Goal: Find specific page/section: Find specific page/section

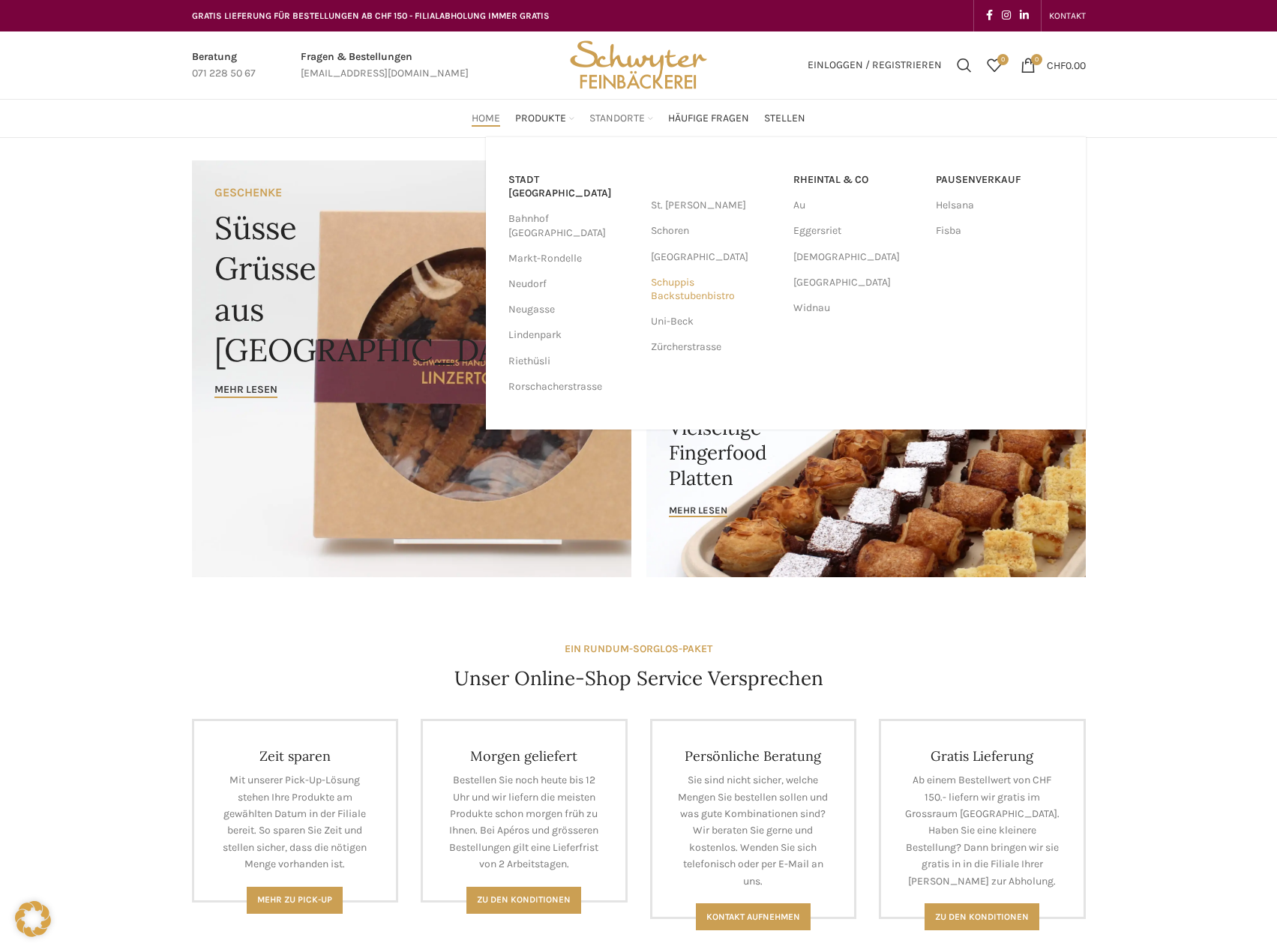
click at [678, 292] on link "Schuppis Backstubenbistro" at bounding box center [714, 289] width 127 height 39
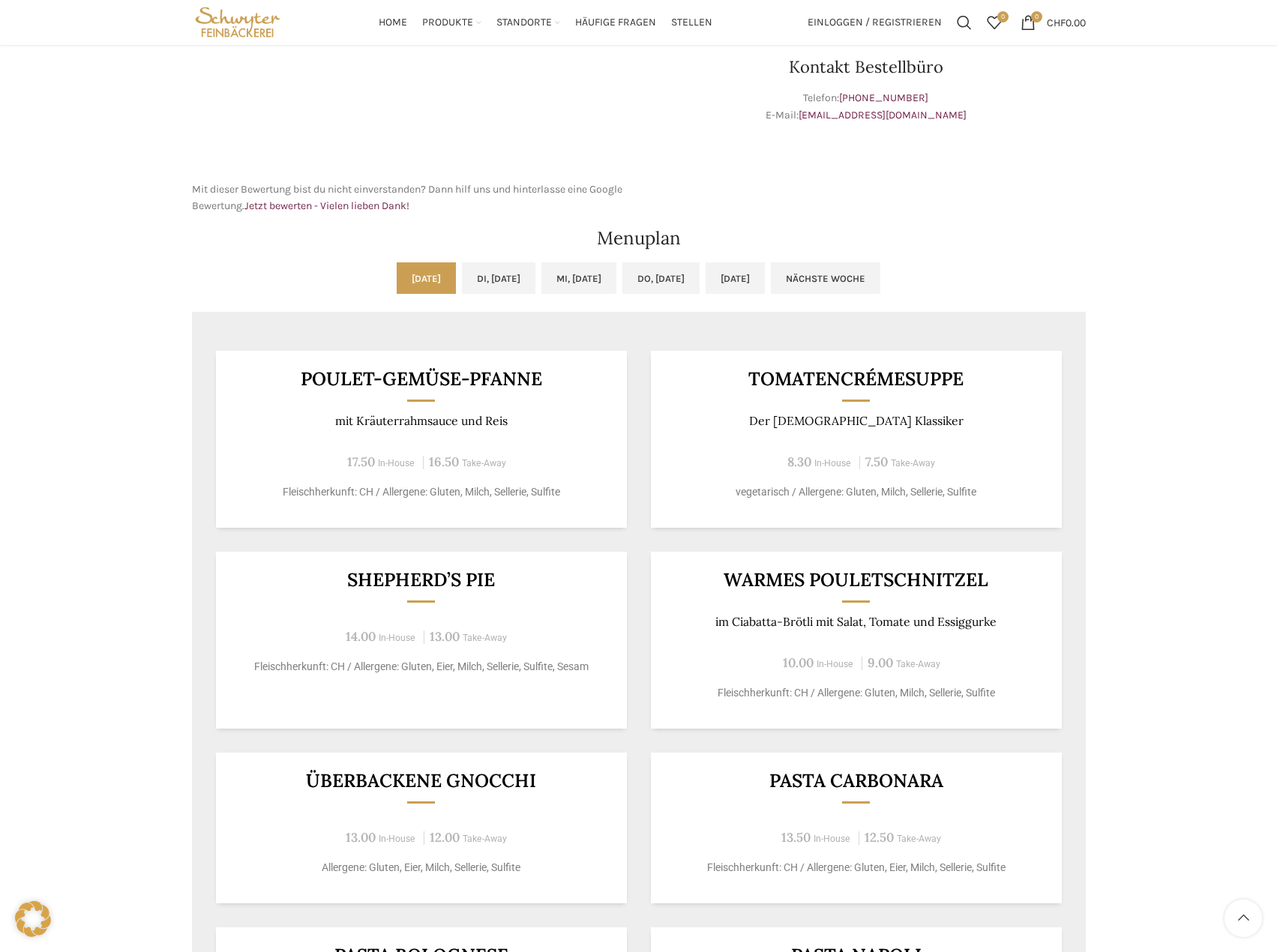
scroll to position [524, 0]
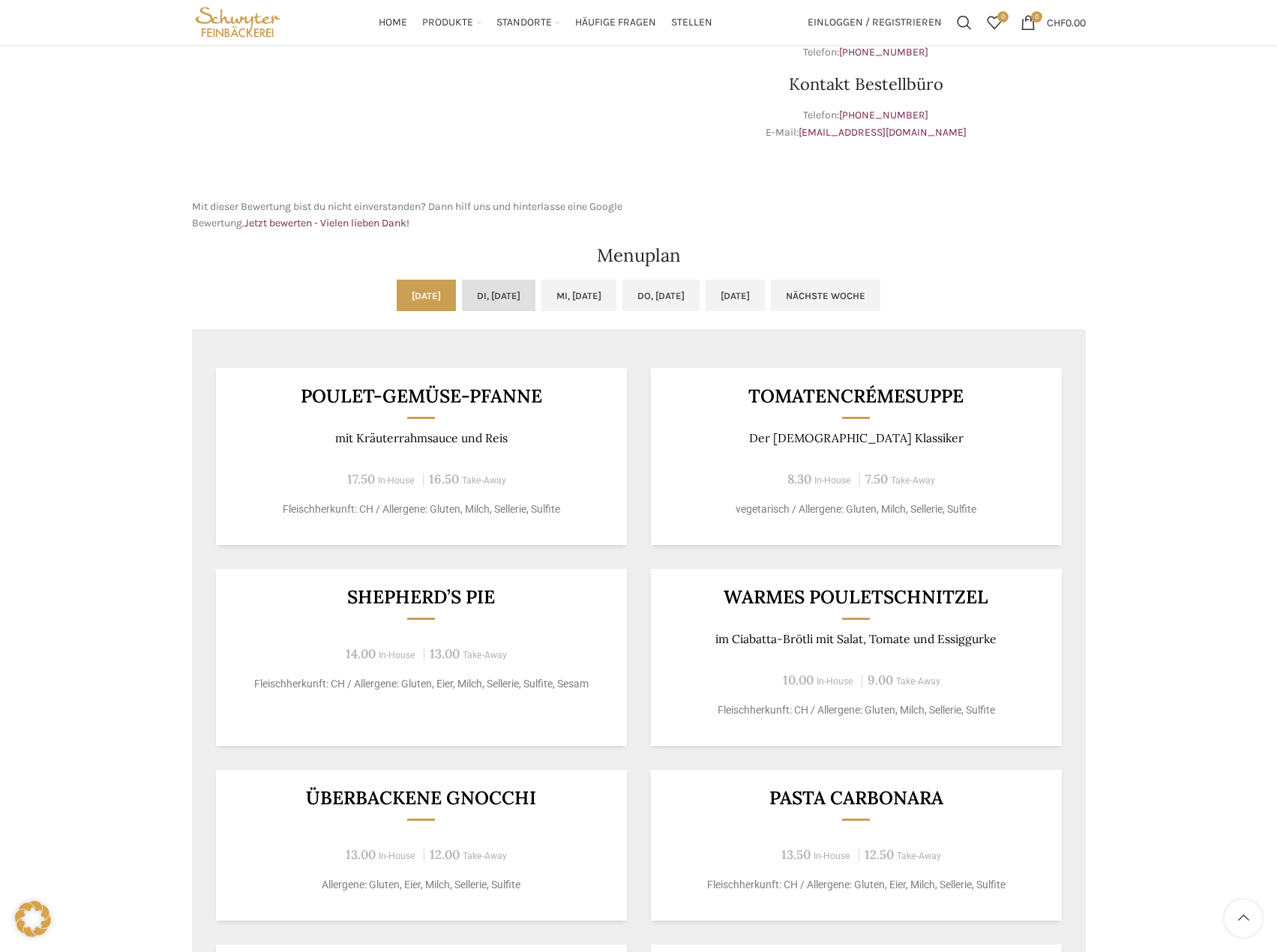
click at [492, 300] on link "Di, [DATE]" at bounding box center [499, 295] width 74 height 31
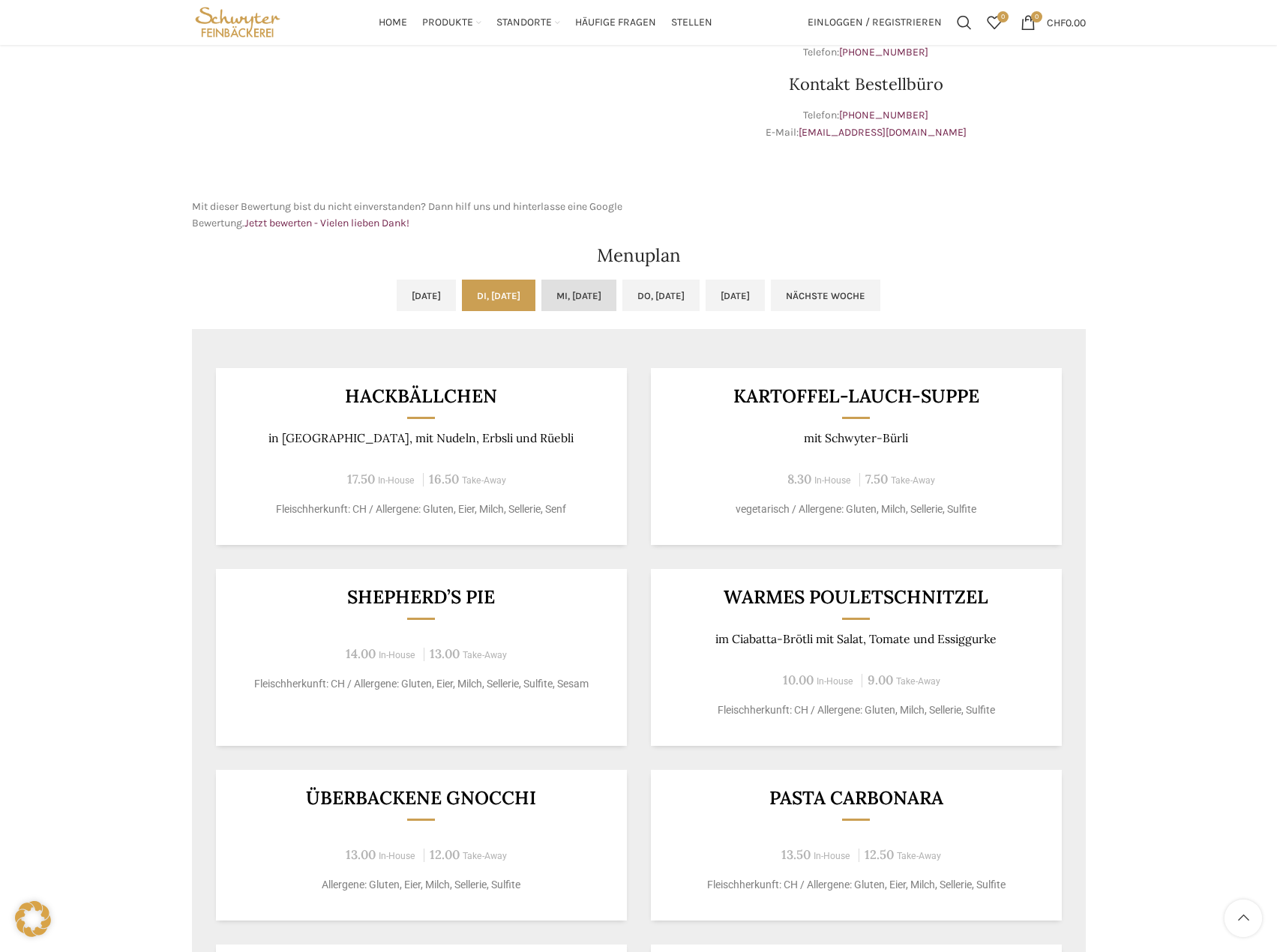
click at [548, 300] on link "Mi, [DATE]" at bounding box center [579, 295] width 75 height 31
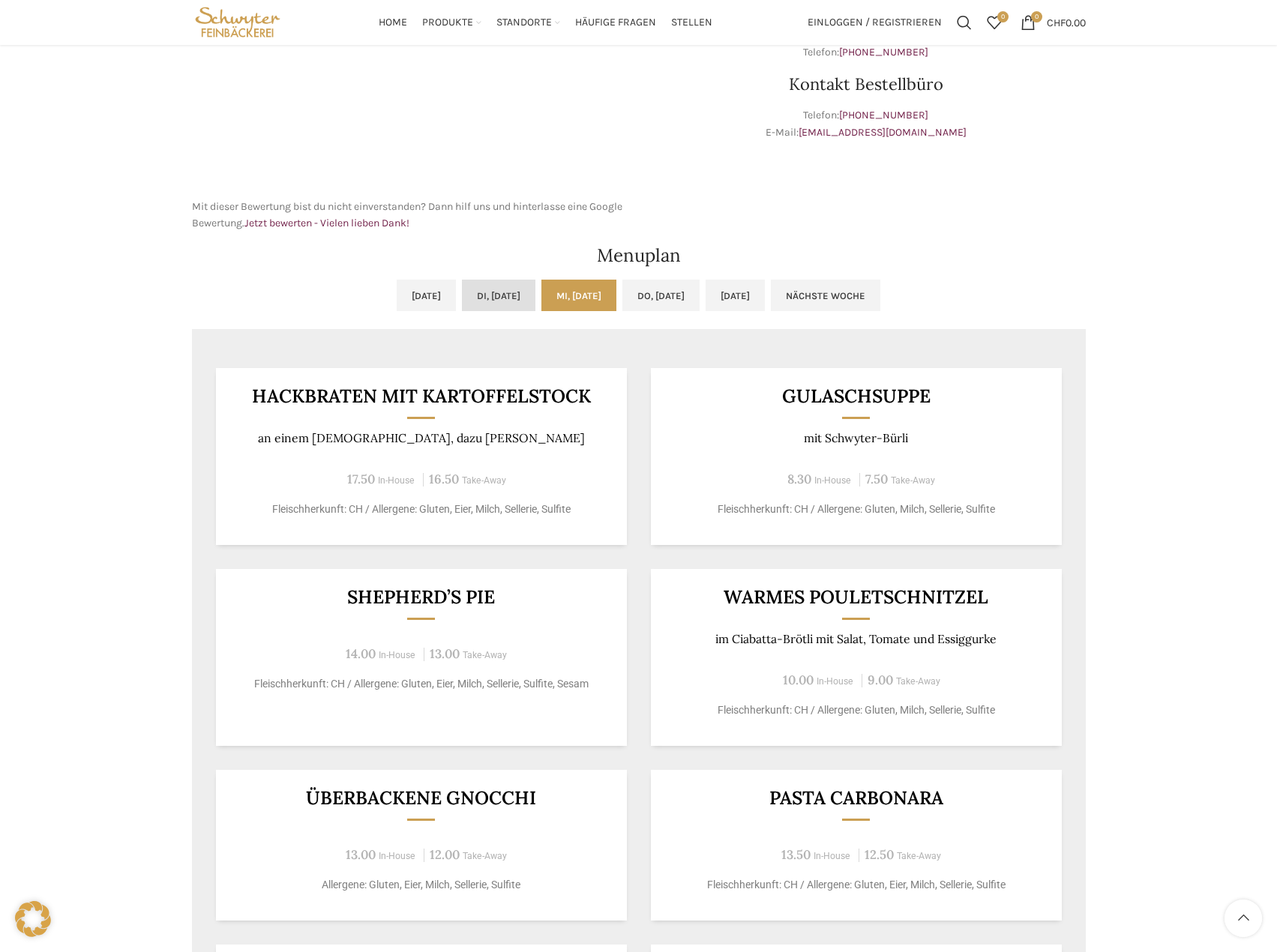
click at [482, 300] on link "Di, [DATE]" at bounding box center [499, 295] width 74 height 31
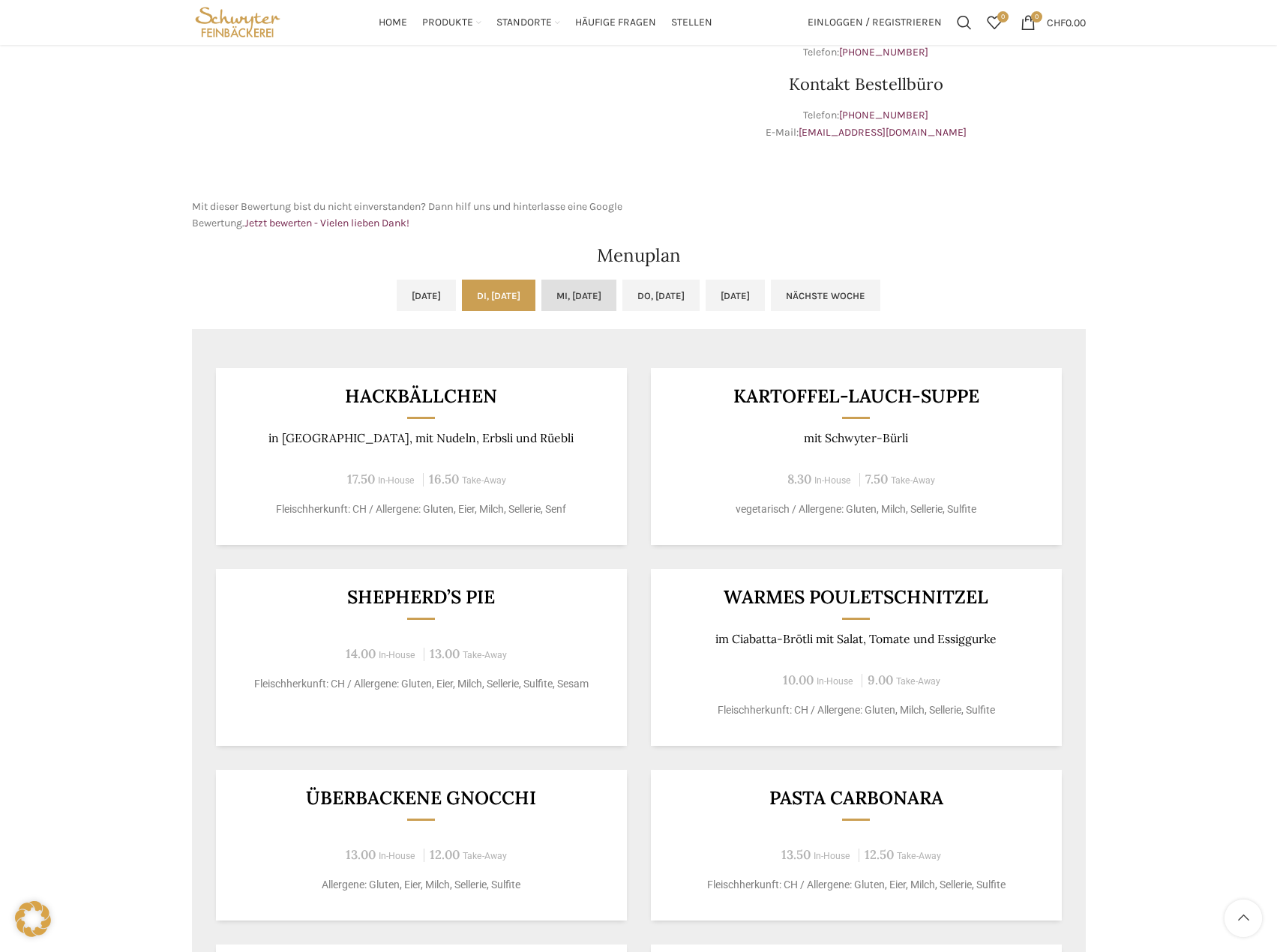
click at [546, 299] on link "Mi, [DATE]" at bounding box center [579, 295] width 75 height 31
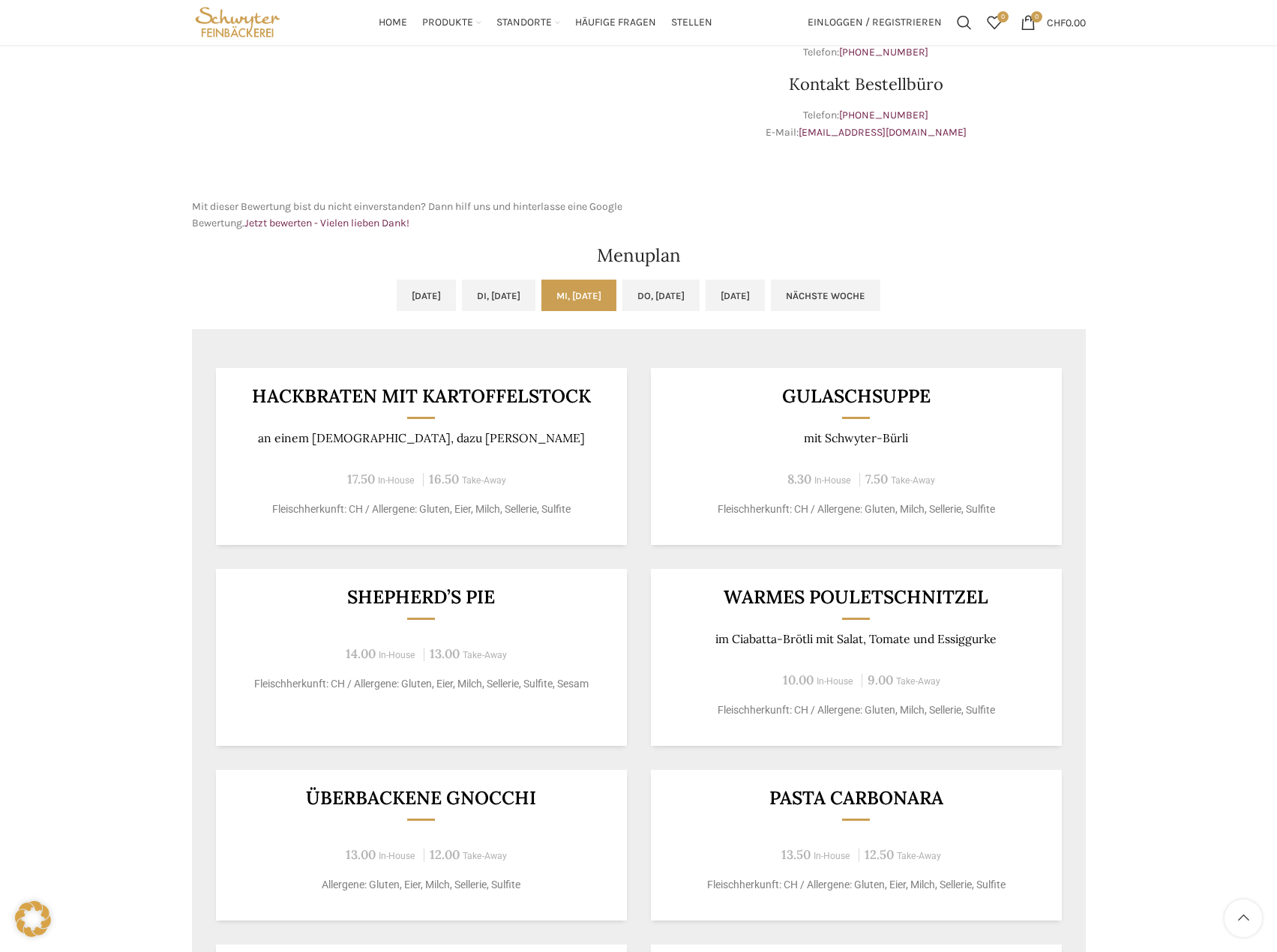
click at [601, 299] on link "Mi, [DATE]" at bounding box center [579, 295] width 75 height 31
click at [646, 295] on link "Do, [DATE]" at bounding box center [661, 295] width 77 height 31
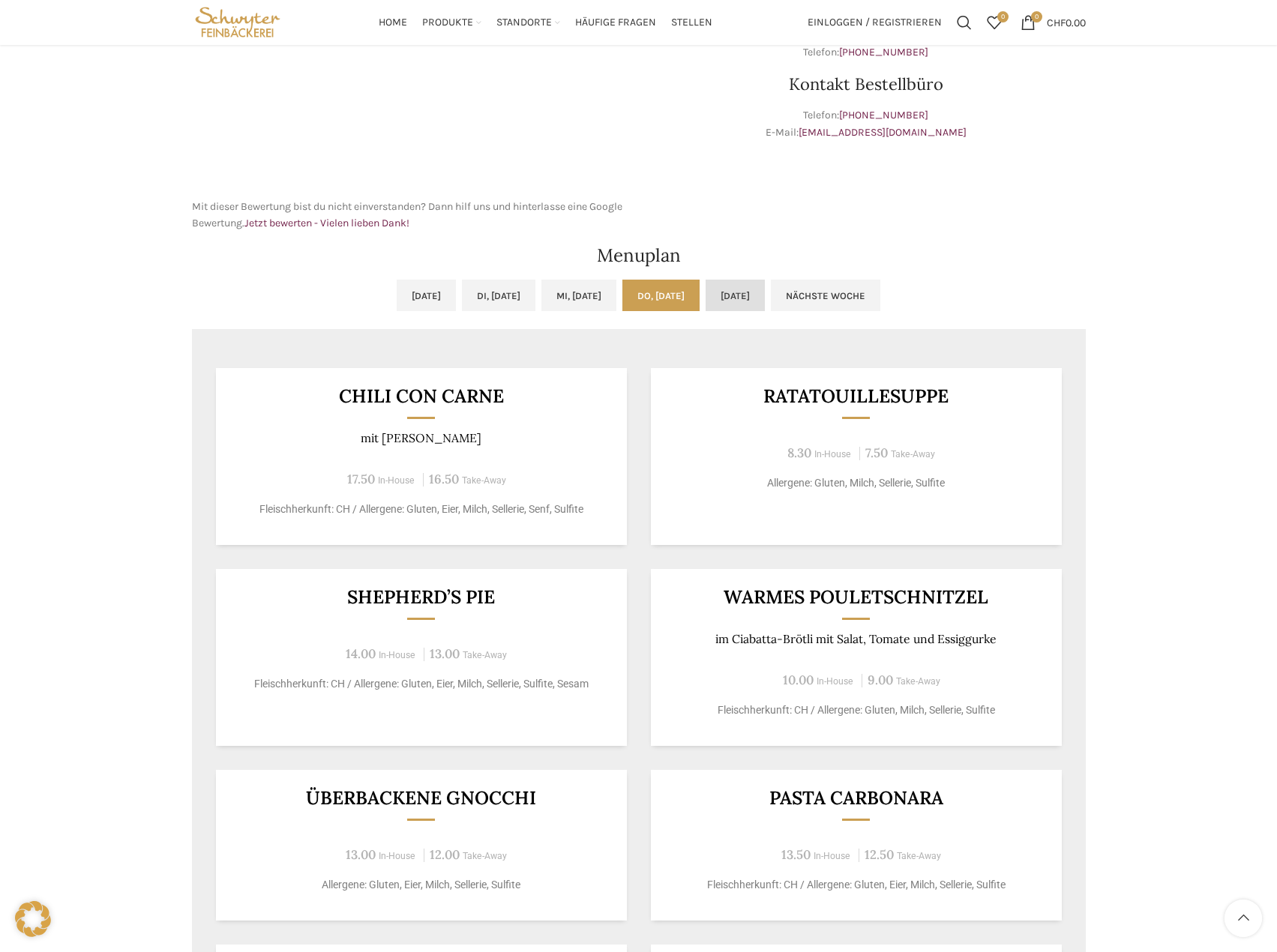
click at [763, 290] on link "[DATE]" at bounding box center [735, 295] width 59 height 31
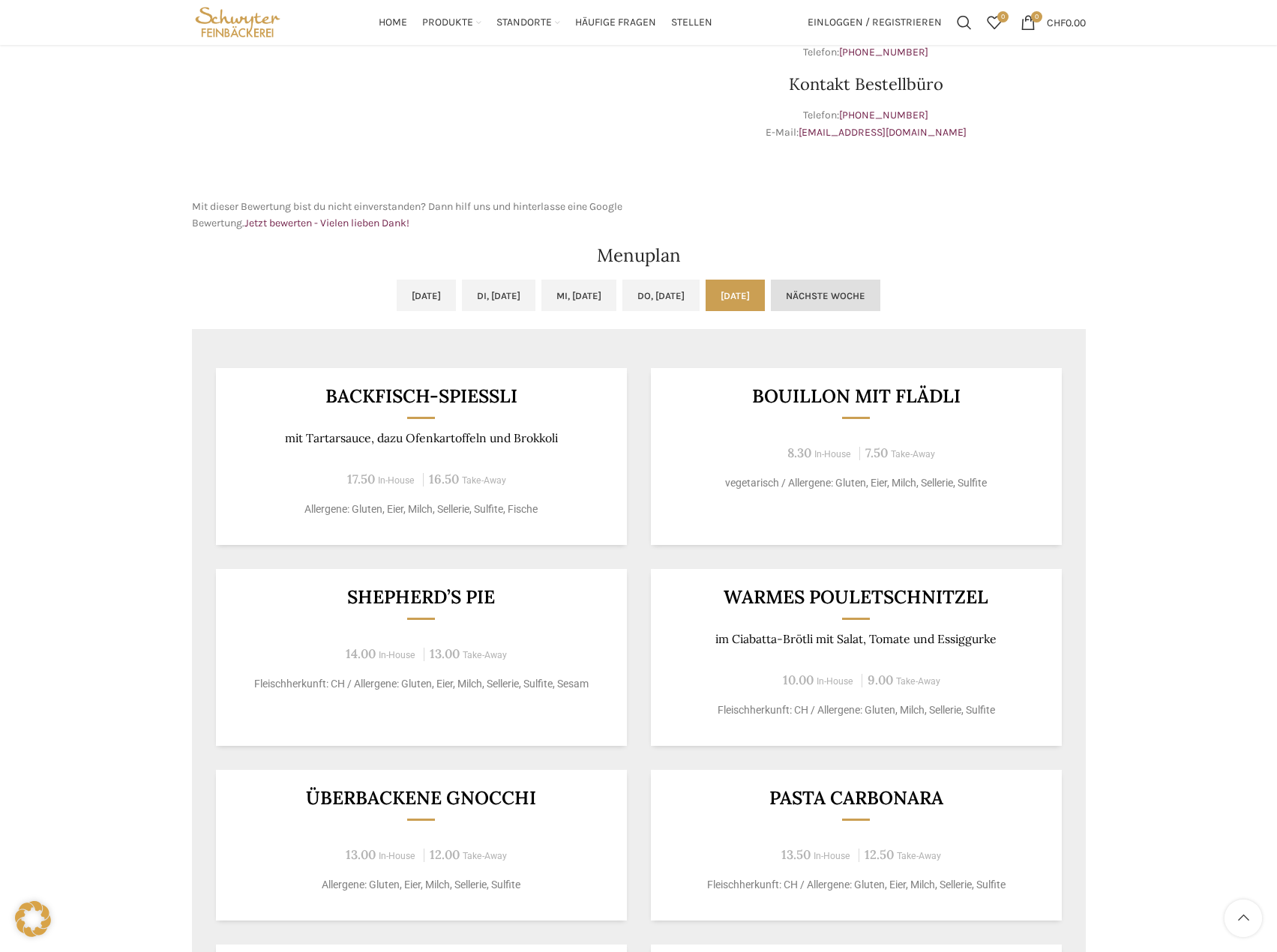
click at [866, 290] on link "Nächste Woche" at bounding box center [826, 295] width 109 height 31
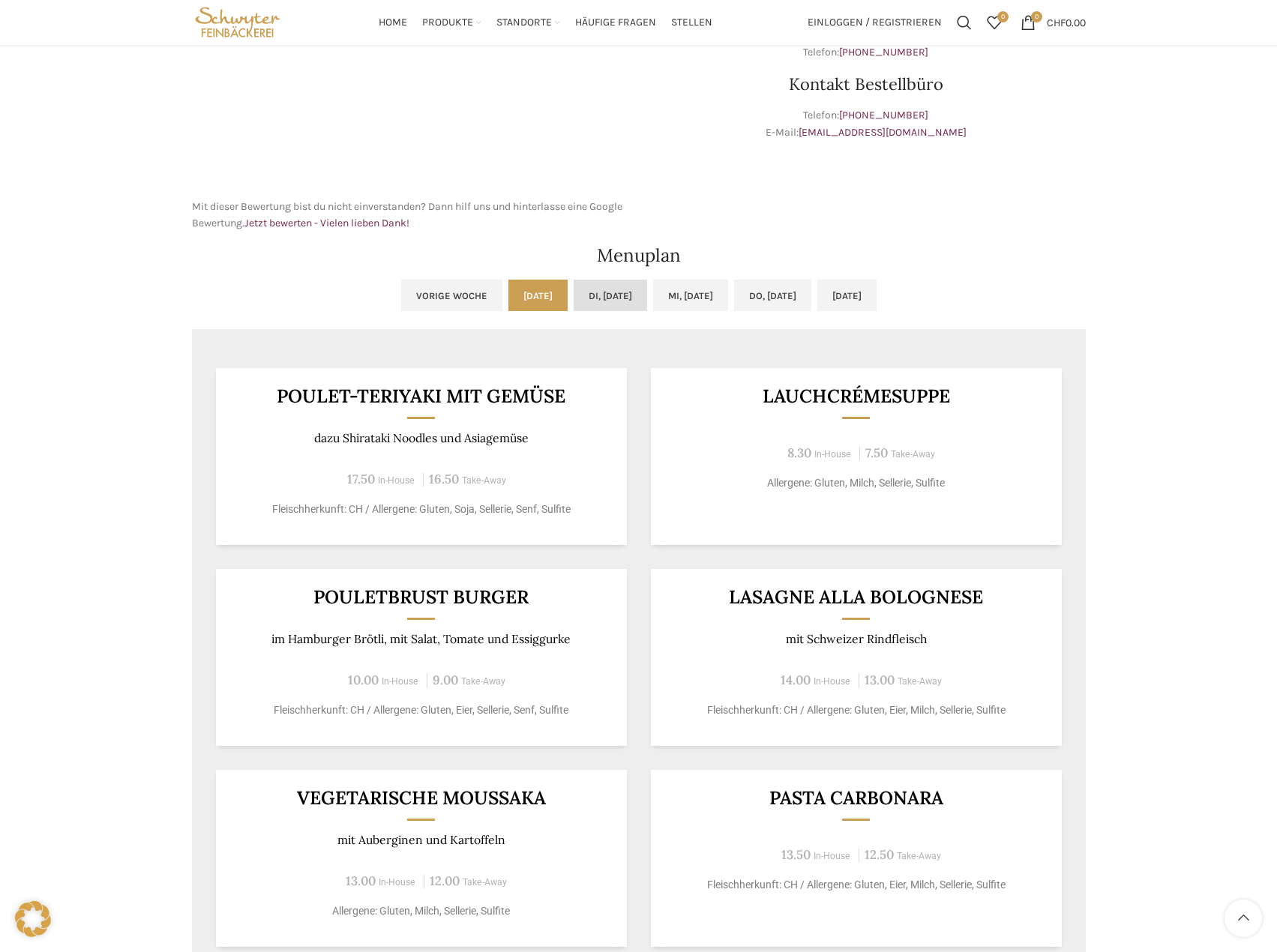
click at [574, 303] on link "Di, [DATE]" at bounding box center [611, 295] width 74 height 31
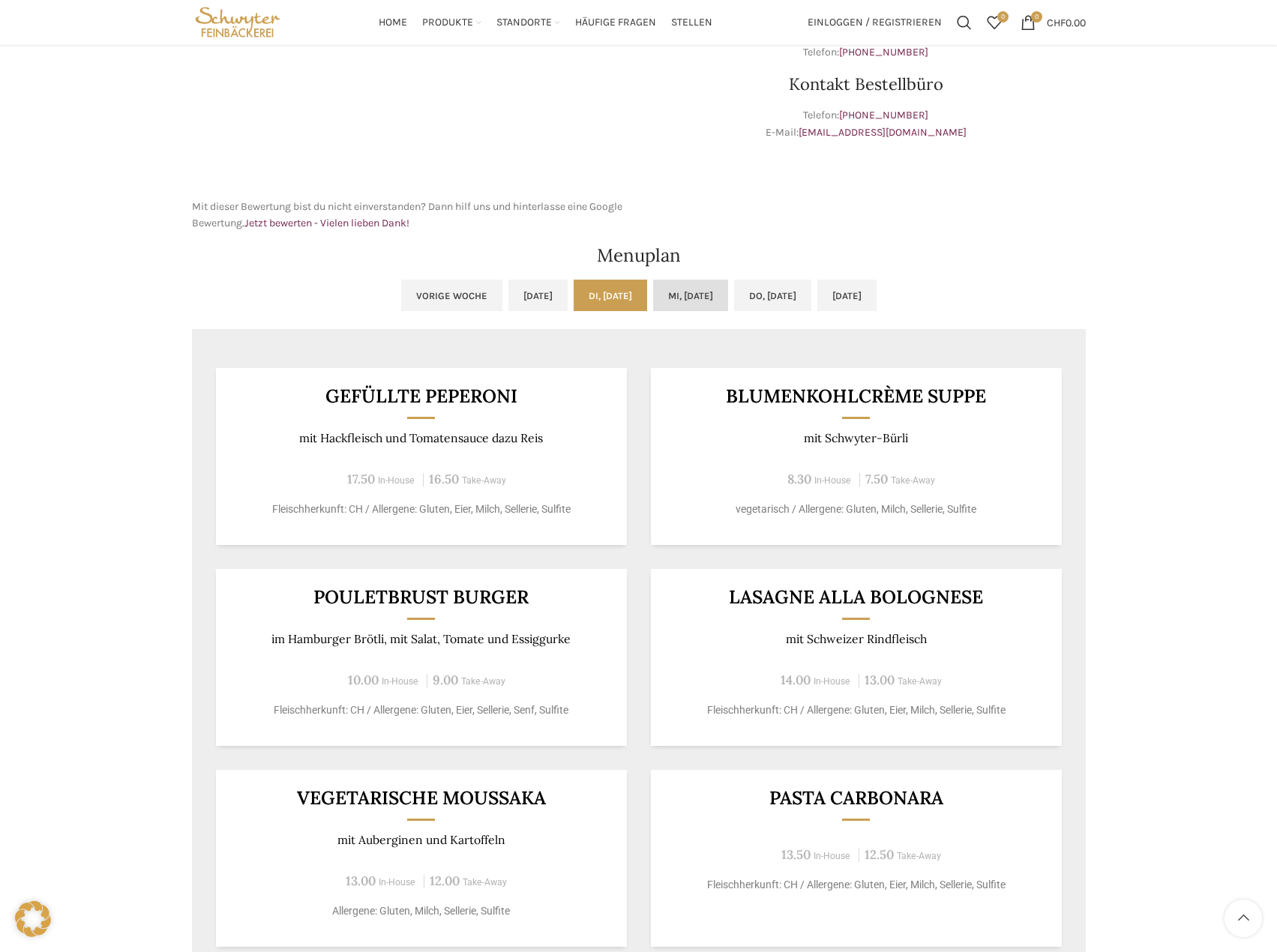
click at [673, 292] on link "Mi, [DATE]" at bounding box center [691, 295] width 75 height 31
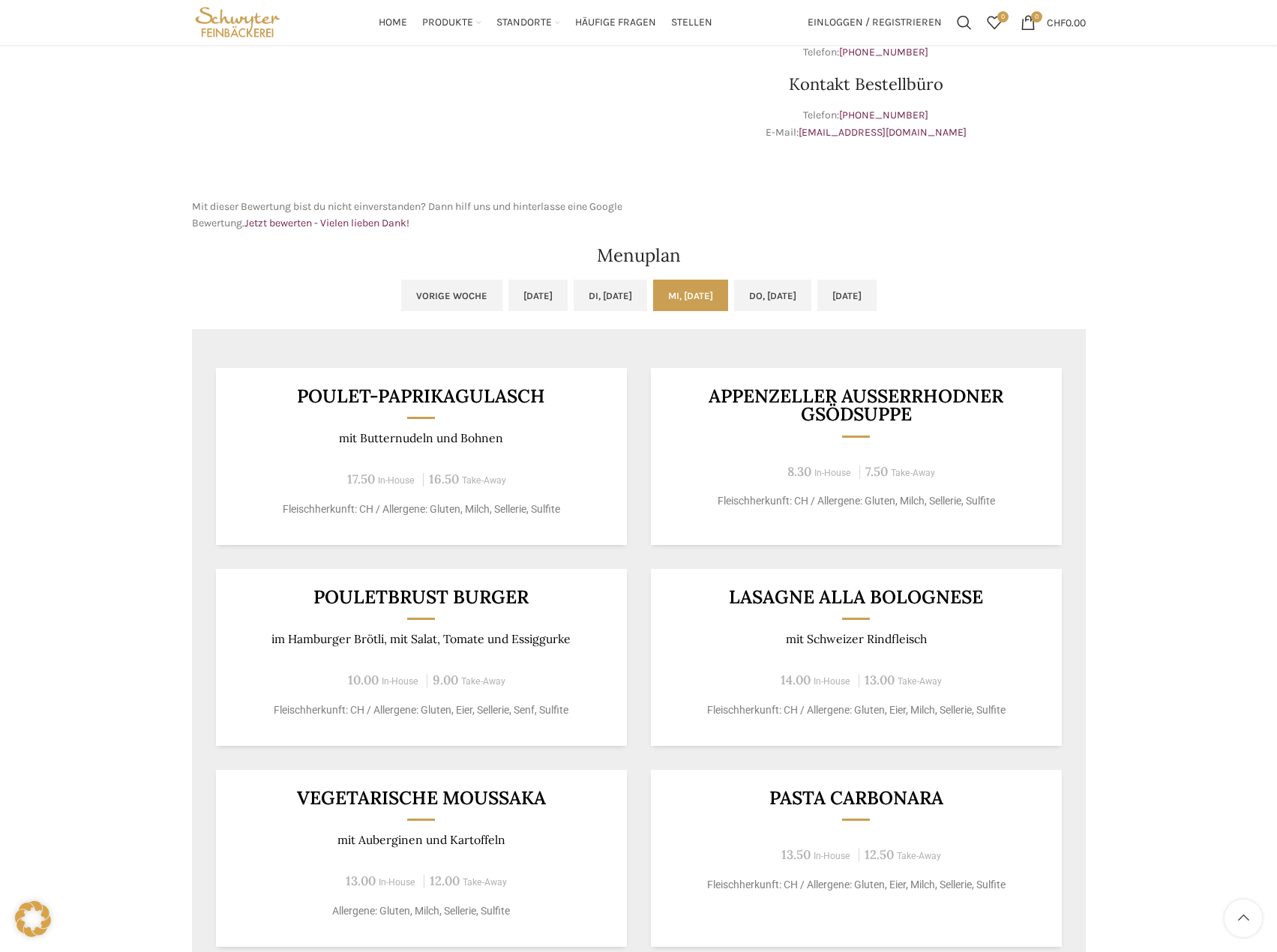
click at [728, 291] on link "Mi, [DATE]" at bounding box center [691, 295] width 75 height 31
click at [762, 289] on link "Do, [DATE]" at bounding box center [773, 295] width 77 height 31
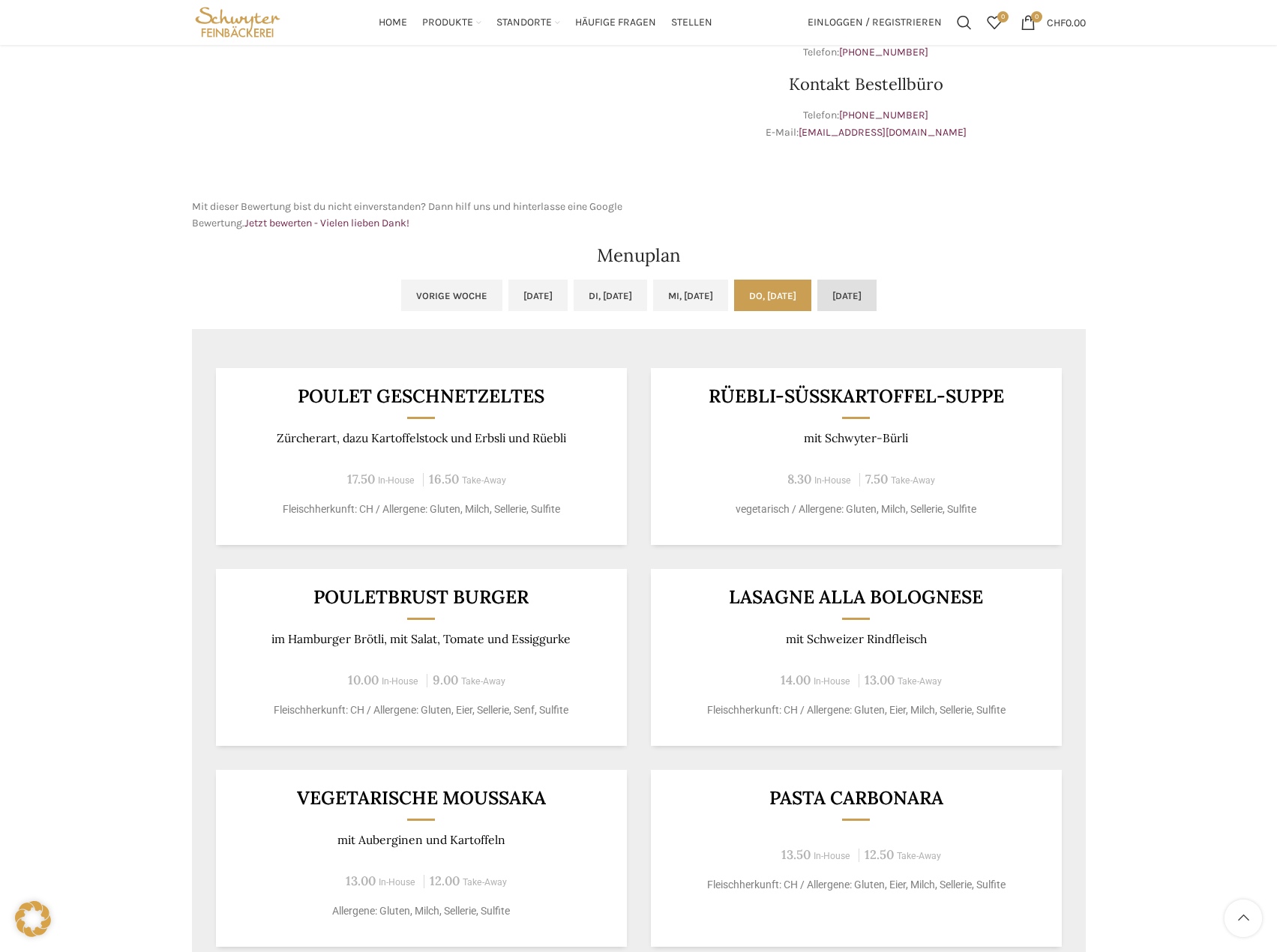
click at [855, 295] on link "[DATE]" at bounding box center [847, 295] width 59 height 31
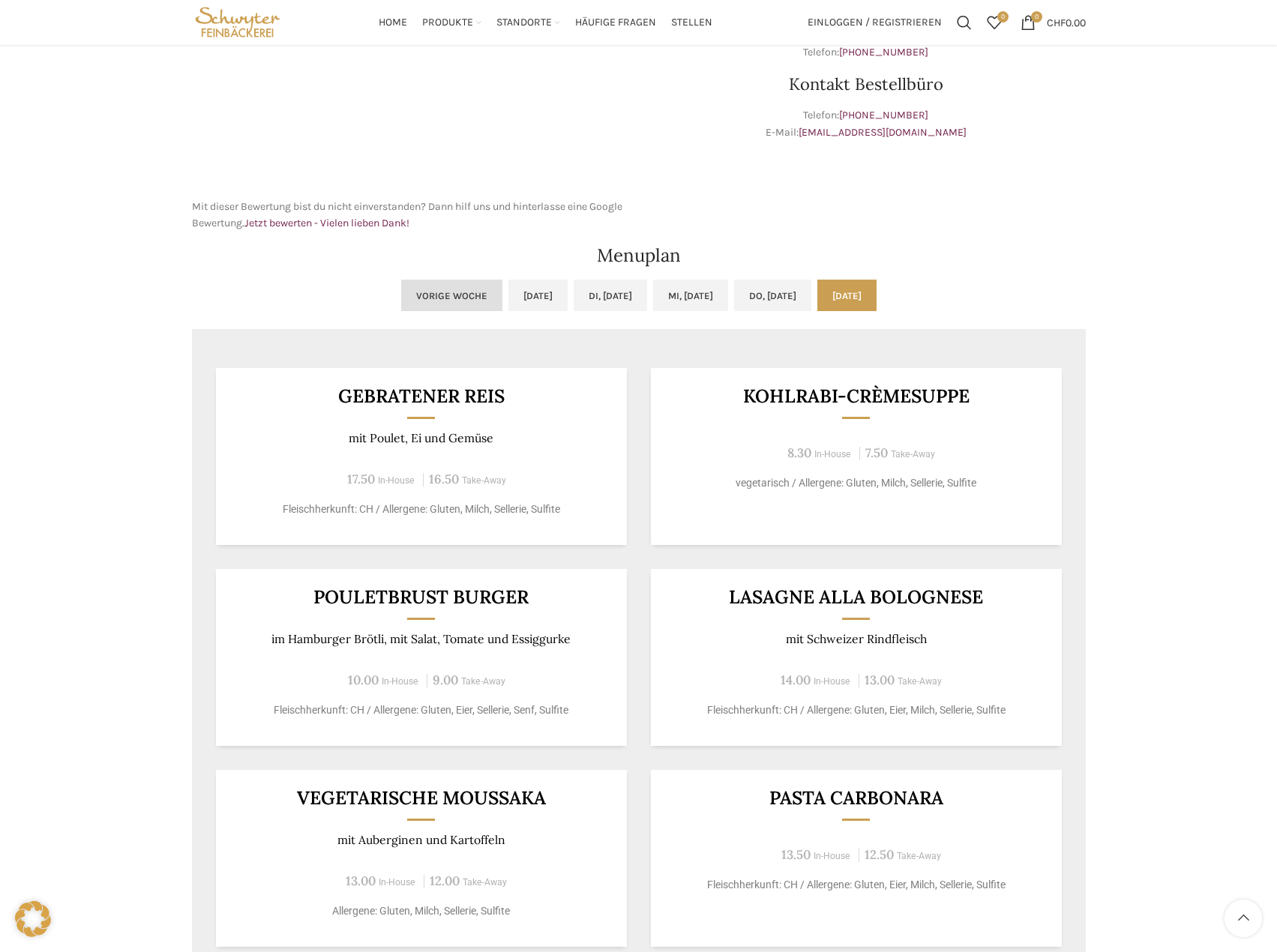
click at [401, 290] on link "Vorige Woche" at bounding box center [451, 295] width 101 height 31
